Goal: Information Seeking & Learning: Learn about a topic

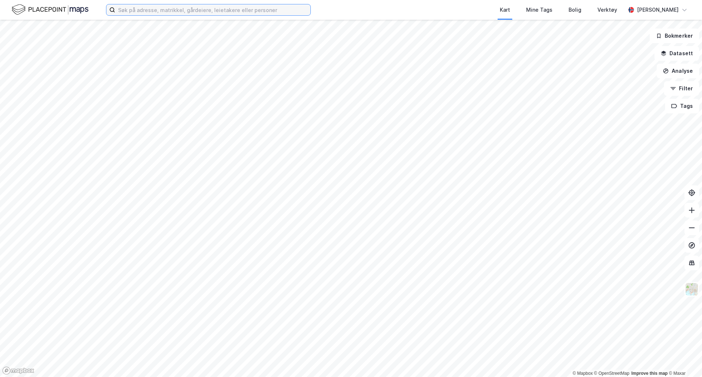
click at [227, 6] on input at bounding box center [212, 9] width 195 height 11
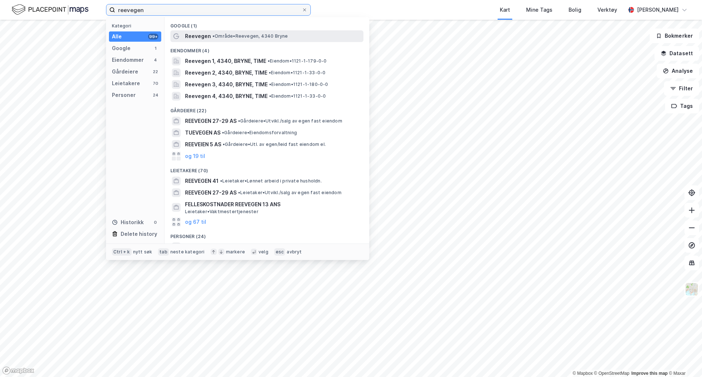
type input "reevegen"
click at [231, 34] on span "• Område • Reevegen, 4340 Bryne" at bounding box center [250, 36] width 76 height 6
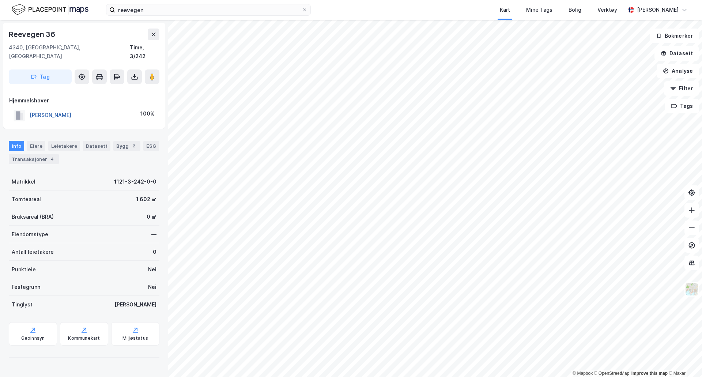
click at [0, 0] on button "[PERSON_NAME]" at bounding box center [0, 0] width 0 height 0
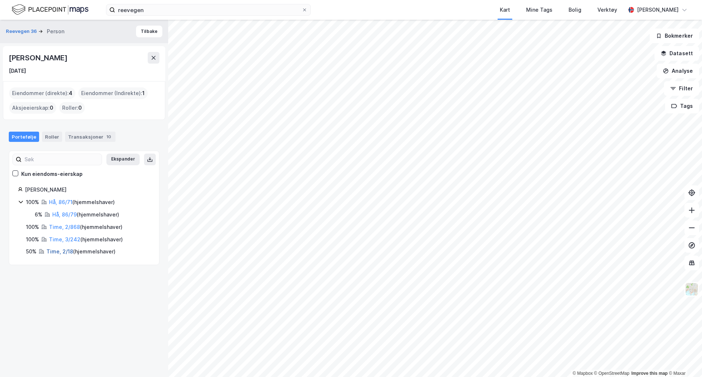
click at [61, 254] on link "Time, 2/18" at bounding box center [59, 251] width 27 height 6
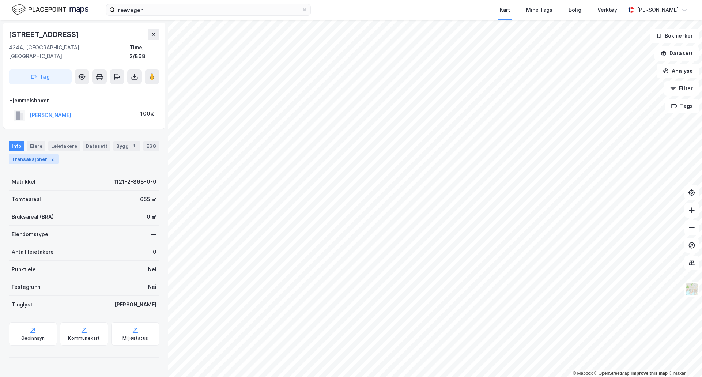
click at [26, 154] on div "Transaksjoner 2" at bounding box center [34, 159] width 50 height 10
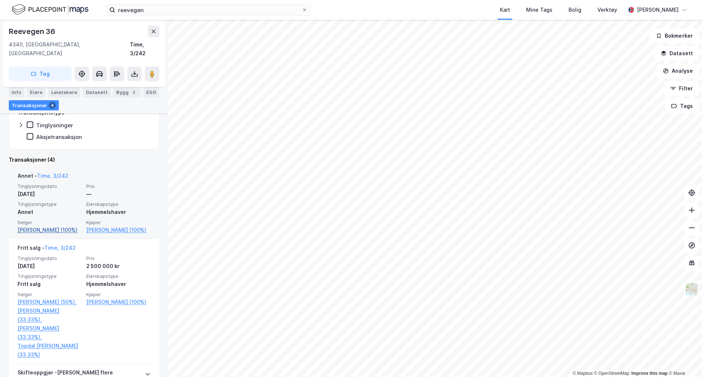
scroll to position [146, 0]
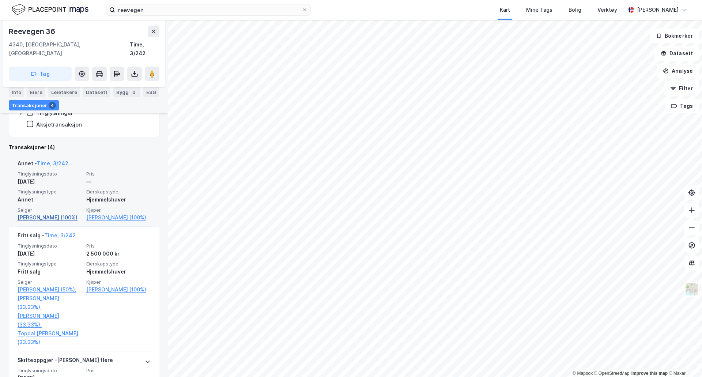
click at [49, 213] on link "[PERSON_NAME] (100%)" at bounding box center [50, 217] width 64 height 9
